Goal: Navigation & Orientation: Find specific page/section

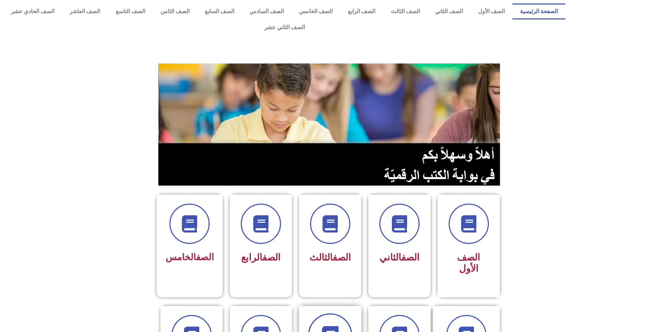
drag, startPoint x: 335, startPoint y: 311, endPoint x: 334, endPoint y: 307, distance: 5.2
click at [335, 325] on icon at bounding box center [329, 334] width 19 height 19
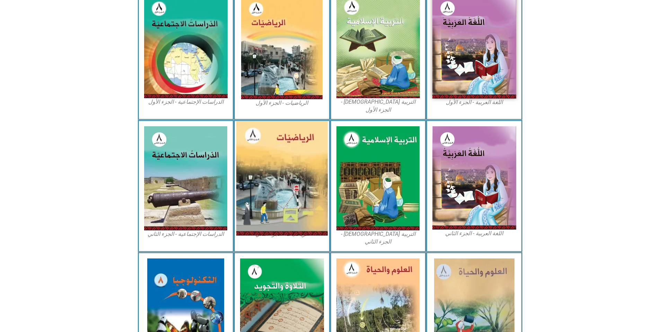
scroll to position [235, 0]
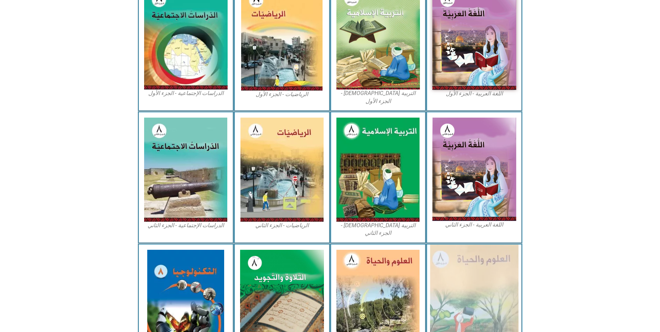
click at [492, 299] on img at bounding box center [474, 301] width 88 height 114
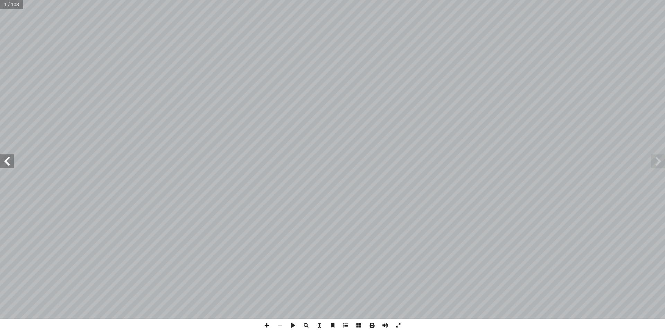
click at [8, 160] on span at bounding box center [7, 161] width 14 height 14
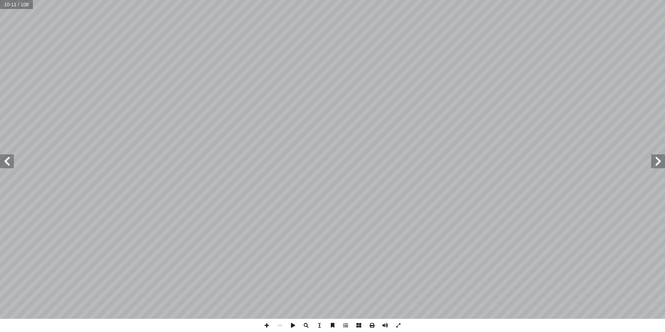
click at [8, 160] on span at bounding box center [7, 161] width 14 height 14
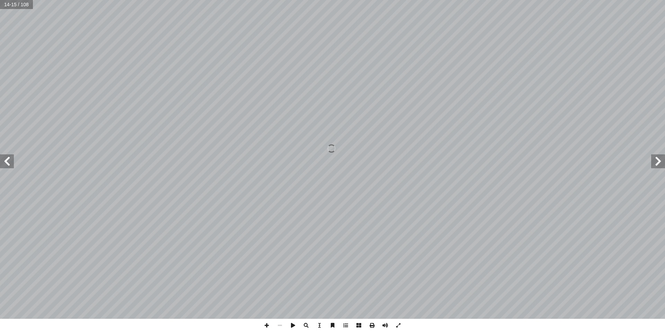
click at [8, 160] on span at bounding box center [7, 161] width 14 height 14
click at [2, 160] on span at bounding box center [7, 161] width 14 height 14
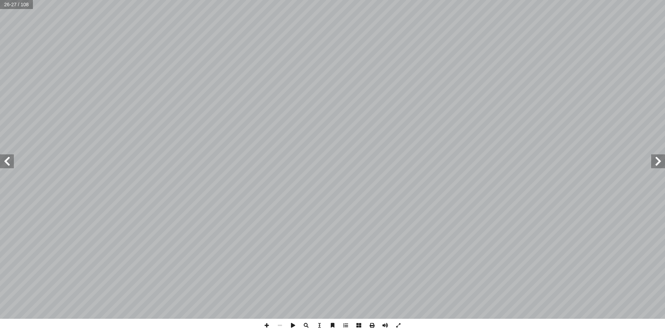
click at [661, 165] on span at bounding box center [658, 161] width 14 height 14
click at [264, 326] on span at bounding box center [266, 324] width 13 height 13
